Goal: Transaction & Acquisition: Purchase product/service

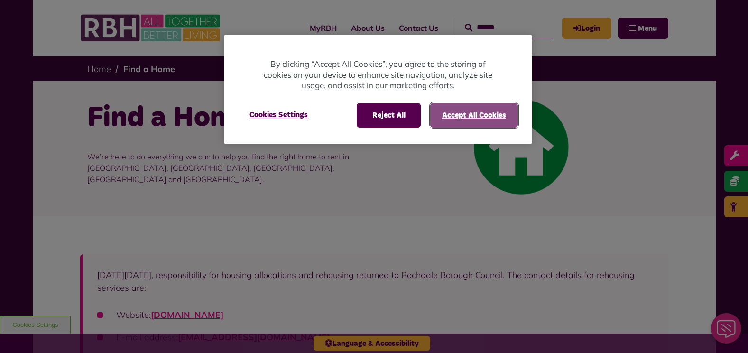
click at [438, 123] on button "Accept All Cookies" at bounding box center [474, 115] width 88 height 25
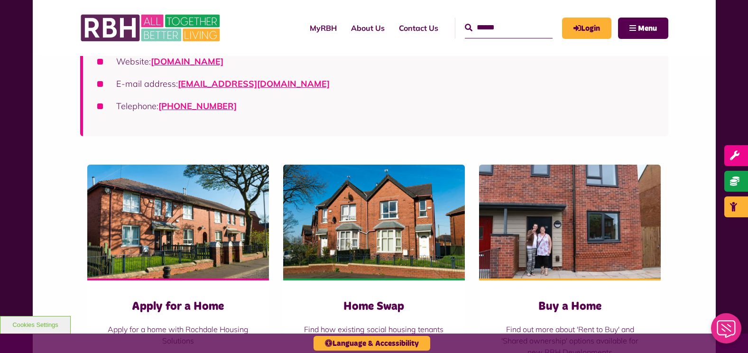
scroll to position [285, 0]
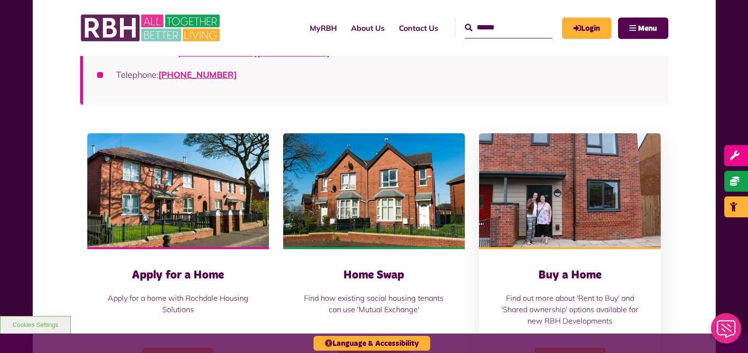
click at [564, 280] on h3 "Buy a Home" at bounding box center [570, 275] width 144 height 15
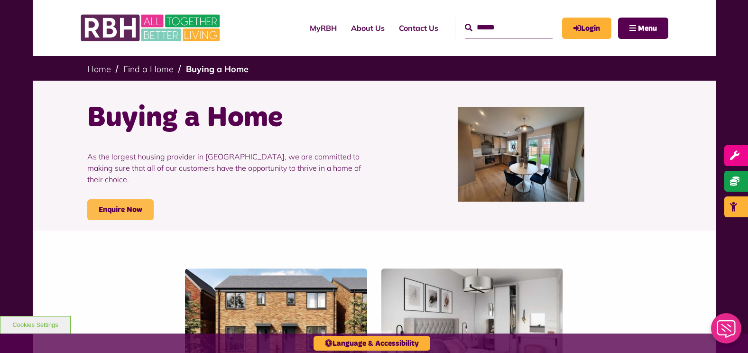
click at [118, 199] on link "Enquire Now" at bounding box center [120, 209] width 66 height 21
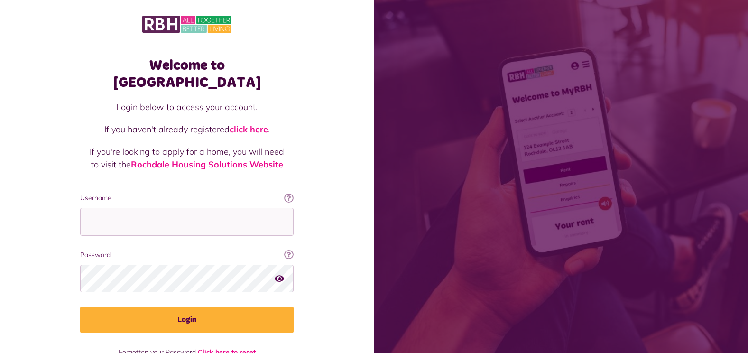
click at [237, 159] on link "Rochdale Housing Solutions Website" at bounding box center [207, 164] width 152 height 11
